Goal: Find specific page/section

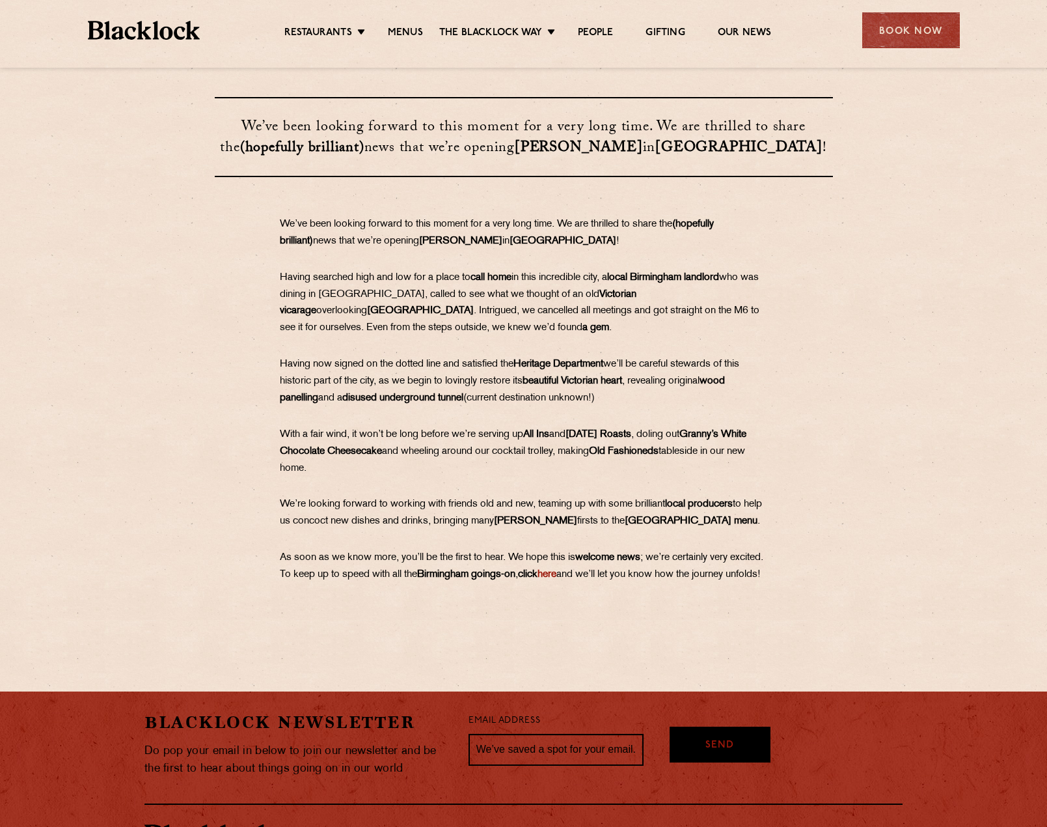
scroll to position [391, 0]
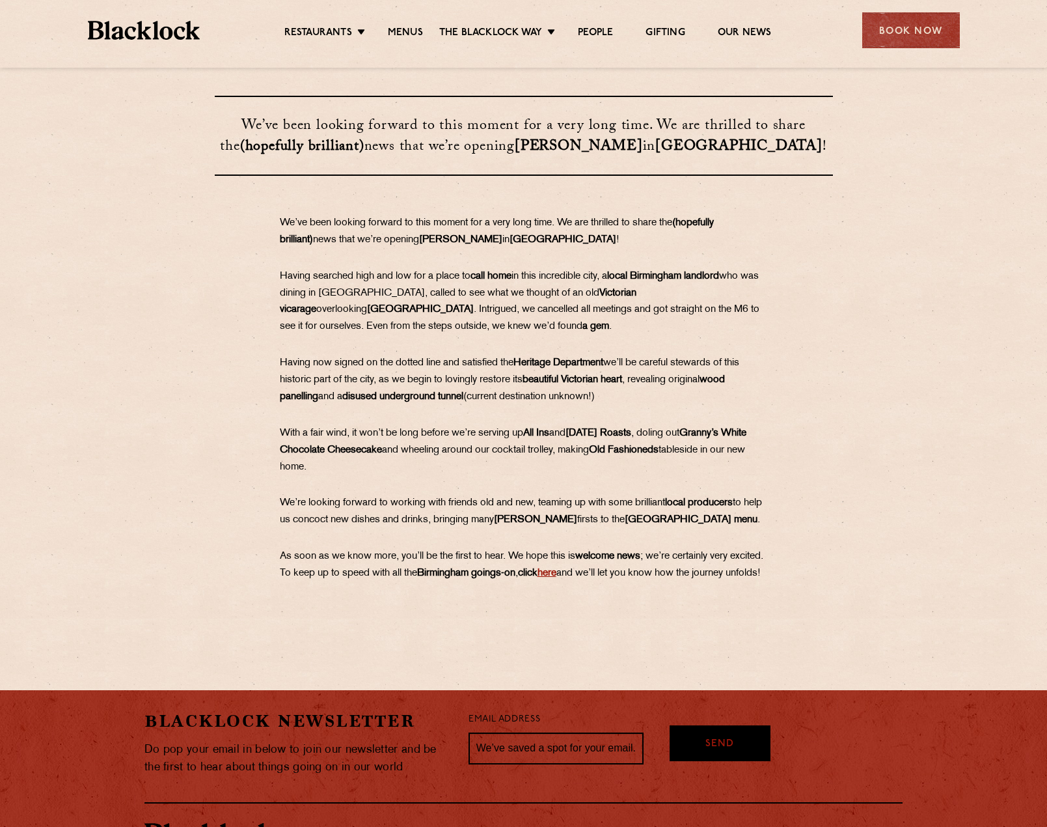
click at [557, 571] on link "here" at bounding box center [547, 573] width 19 height 10
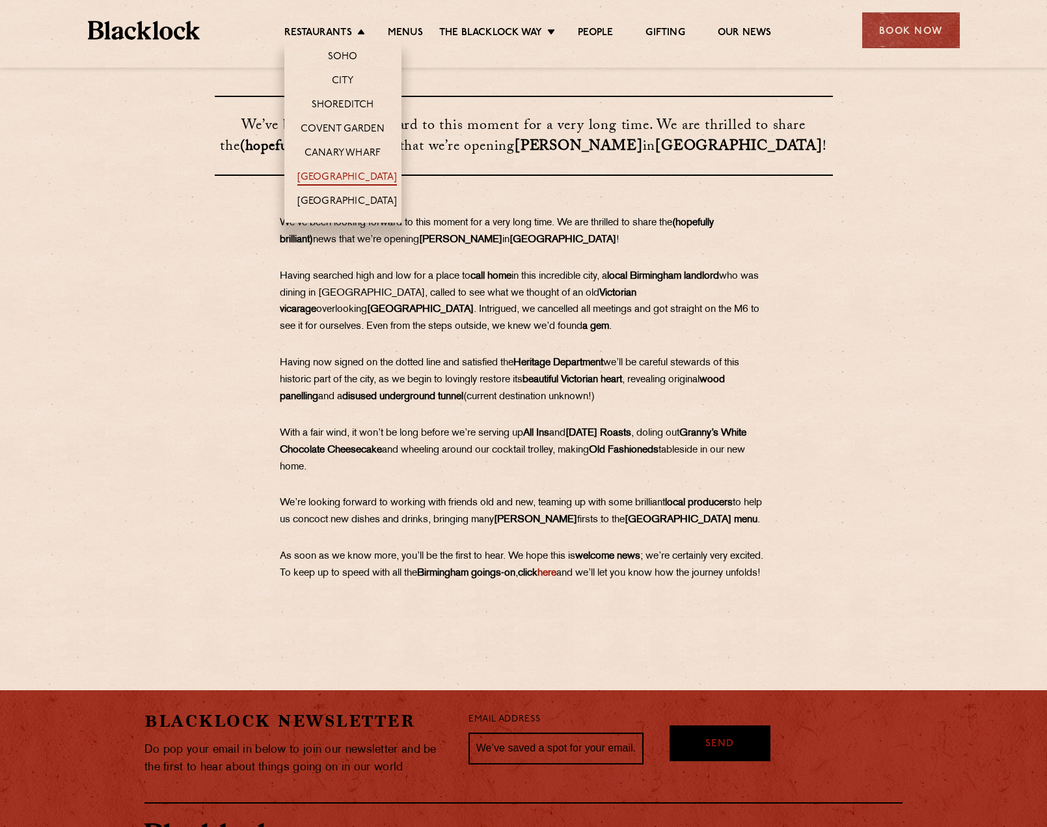
click at [372, 180] on link "[GEOGRAPHIC_DATA]" at bounding box center [348, 178] width 100 height 14
